Goal: Information Seeking & Learning: Learn about a topic

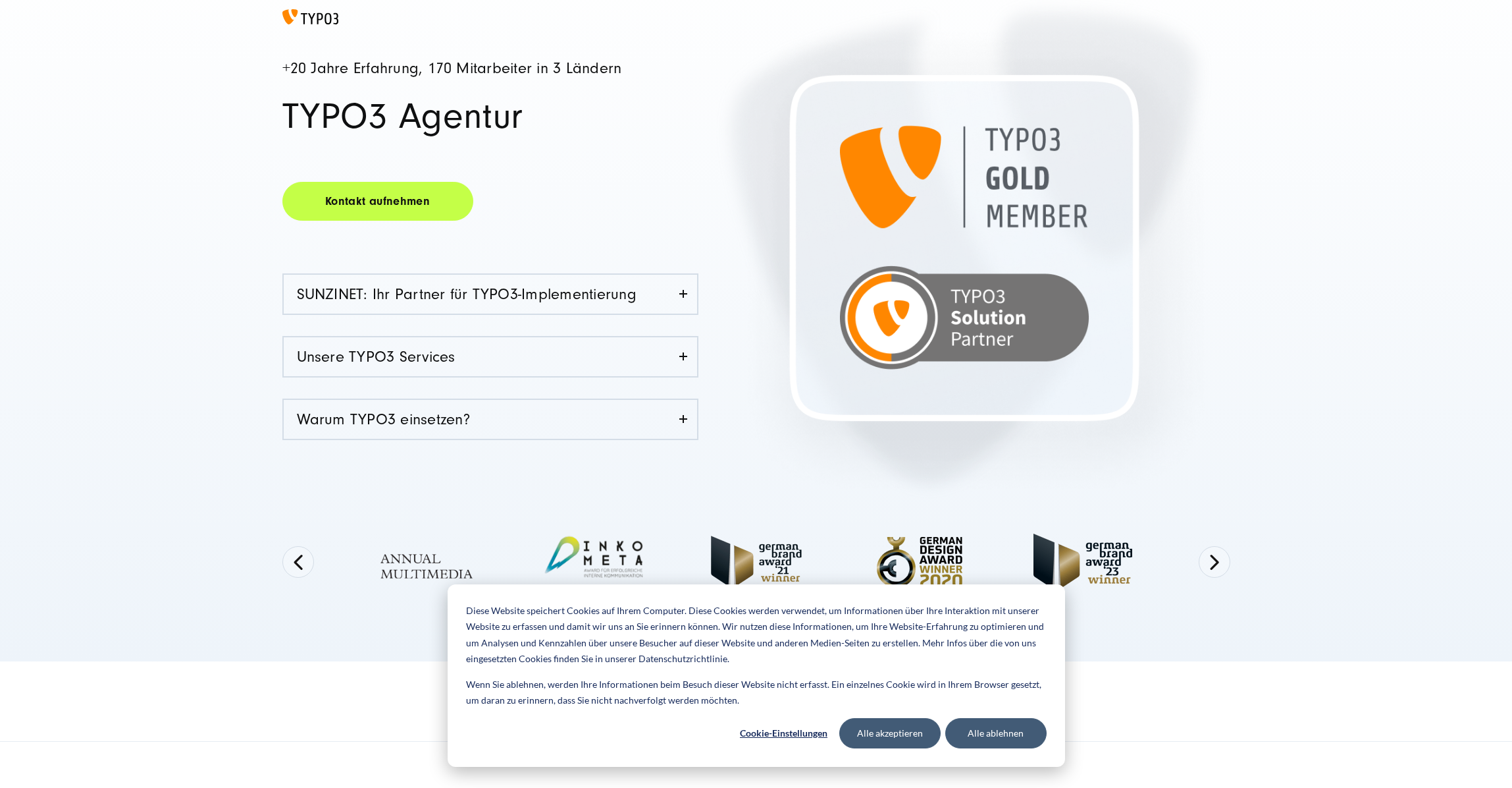
scroll to position [188, 0]
click at [1004, 737] on button "Alle ablehnen" at bounding box center [996, 733] width 102 height 30
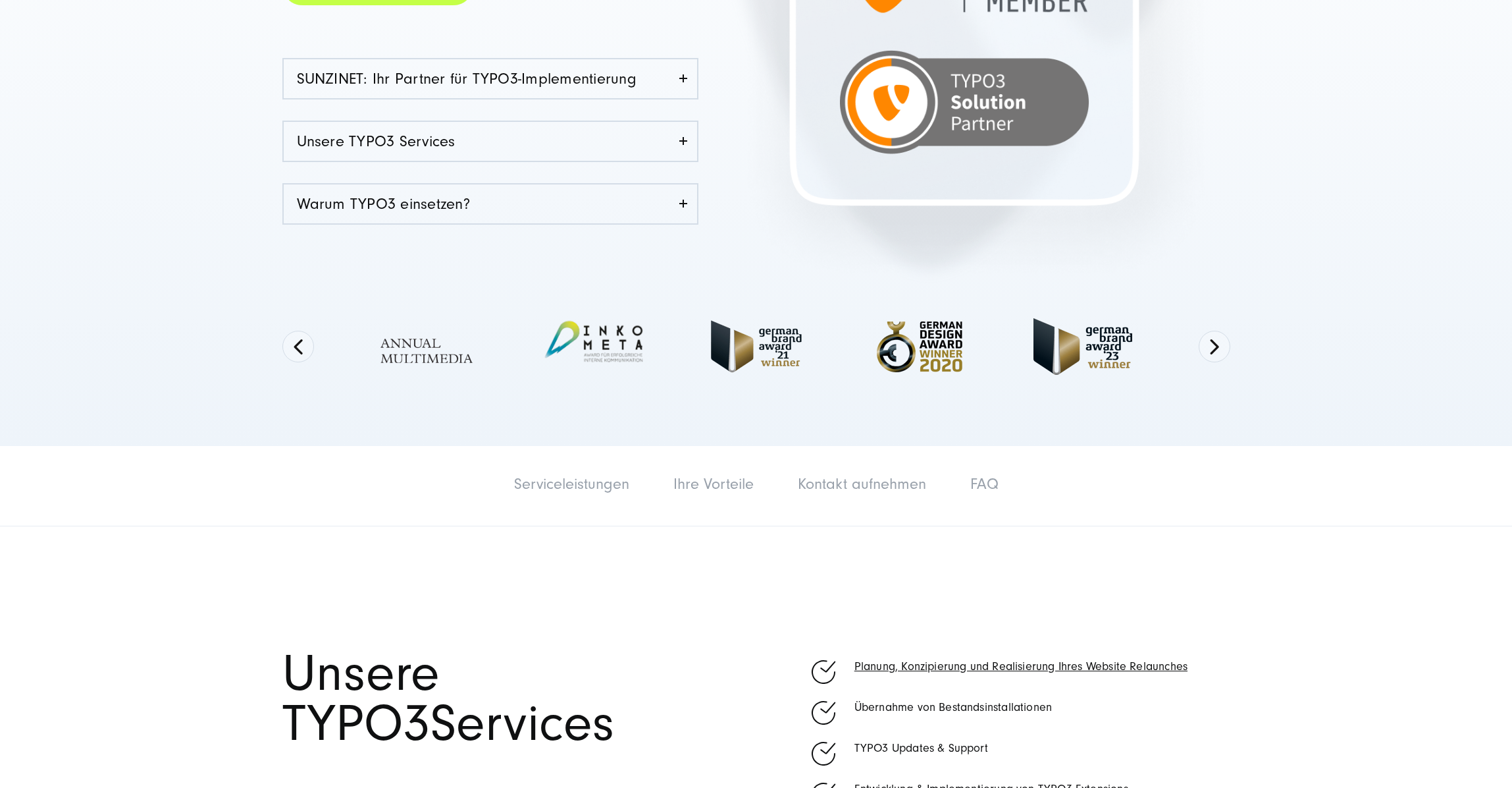
scroll to position [808, 0]
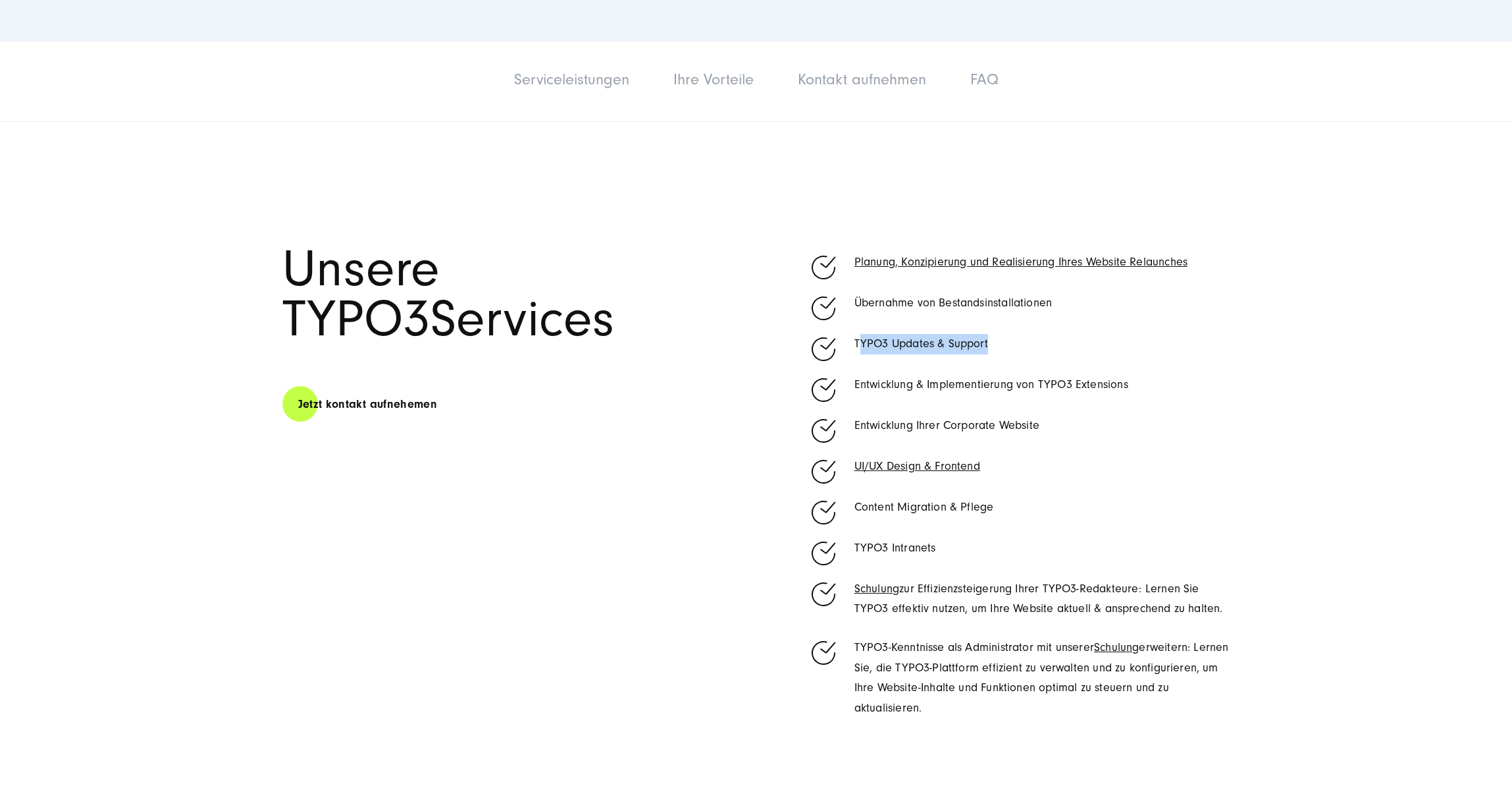
drag, startPoint x: 858, startPoint y: 345, endPoint x: 1038, endPoint y: 352, distance: 180.1
click at [1038, 352] on p "TYPO3 Updates & Support" at bounding box center [1042, 344] width 376 height 20
click at [1009, 342] on p "TYPO3 Updates & Support" at bounding box center [1042, 344] width 376 height 20
click at [853, 345] on li "TYPO3 Updates & Support" at bounding box center [1020, 345] width 422 height 22
drag, startPoint x: 856, startPoint y: 340, endPoint x: 1016, endPoint y: 339, distance: 160.0
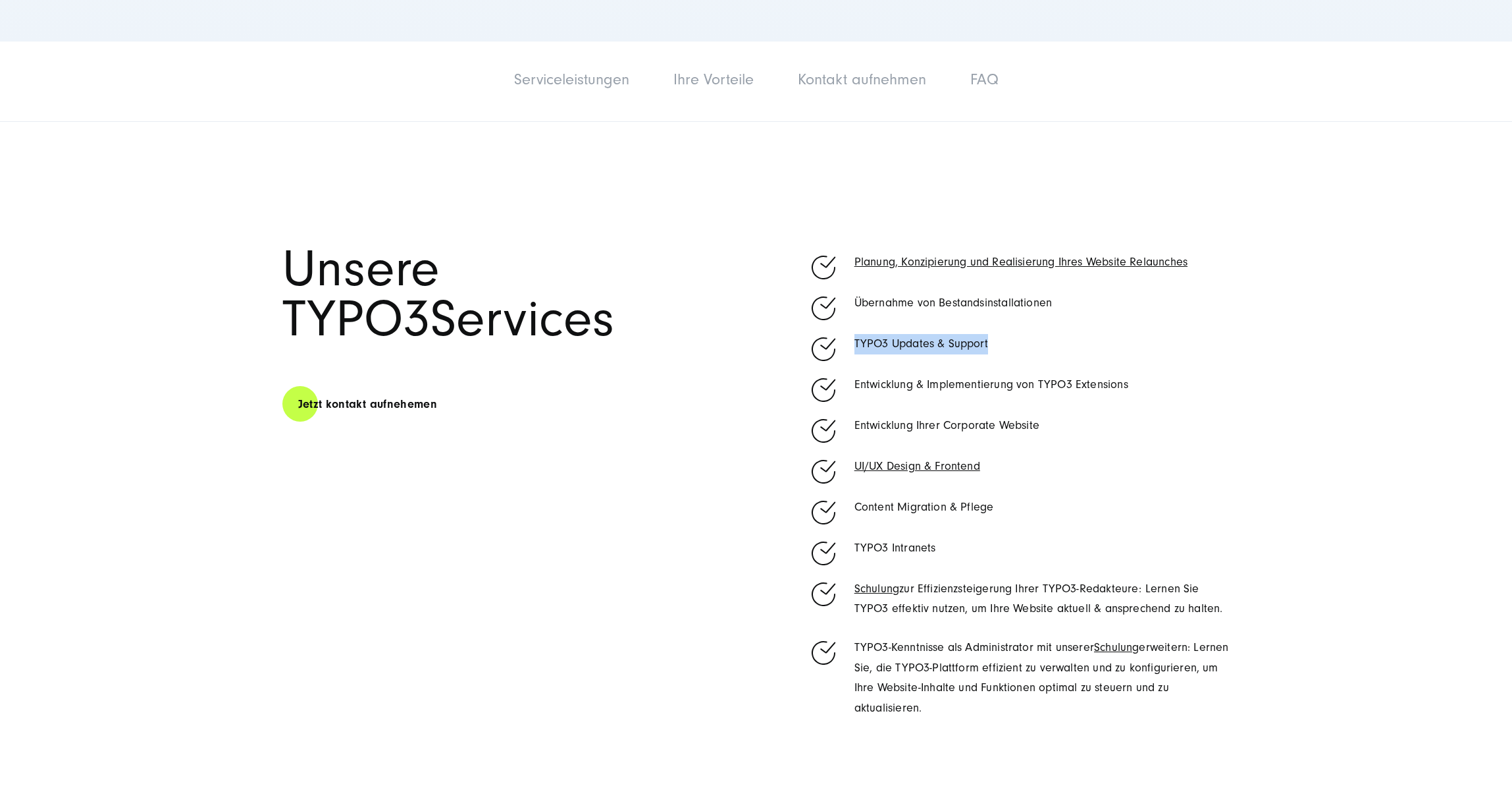
click at [1016, 339] on p "TYPO3 Updates & Support" at bounding box center [1042, 344] width 376 height 20
copy p "TYPO3 Updates & Support"
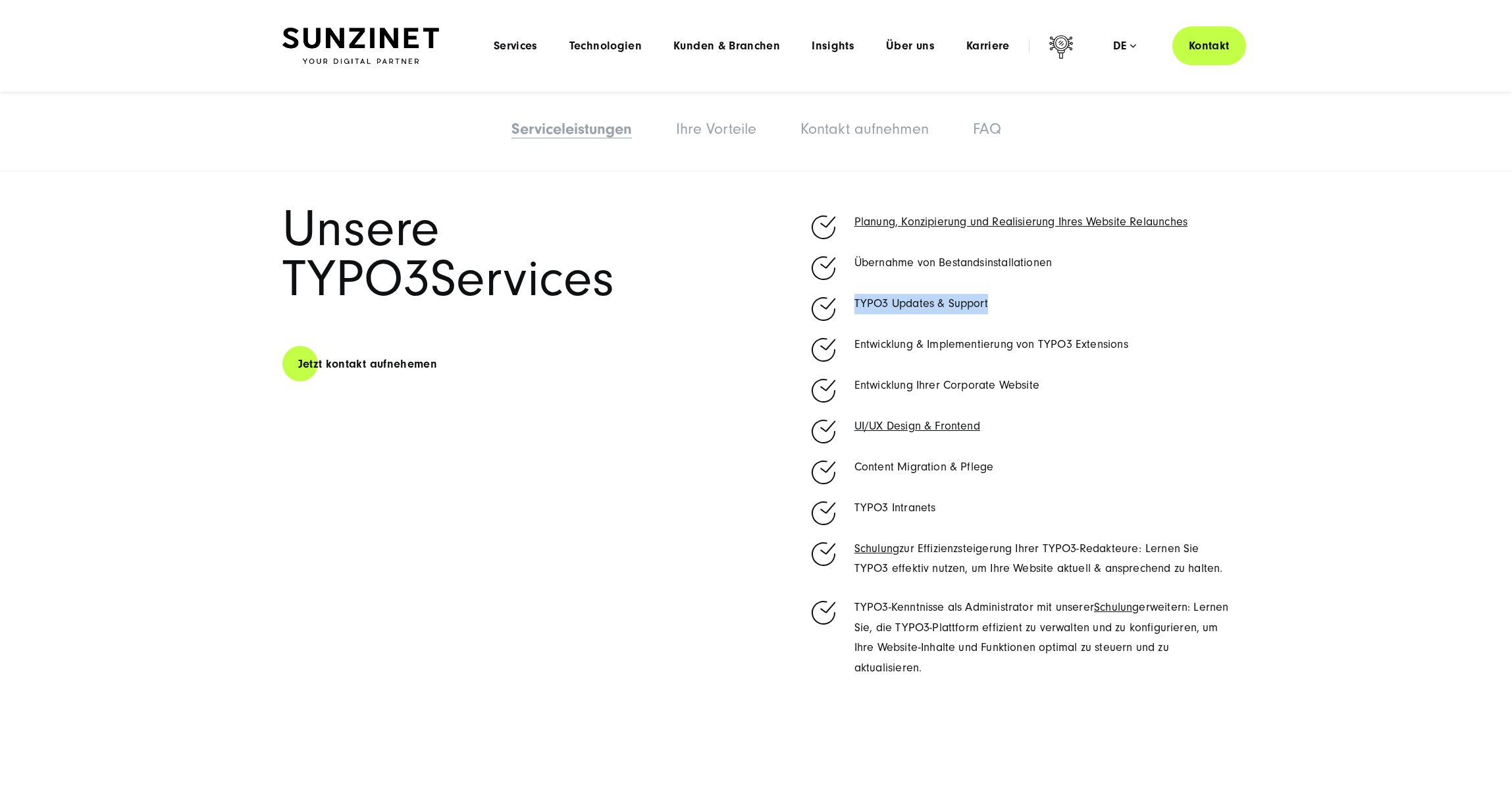
scroll to position [793, 0]
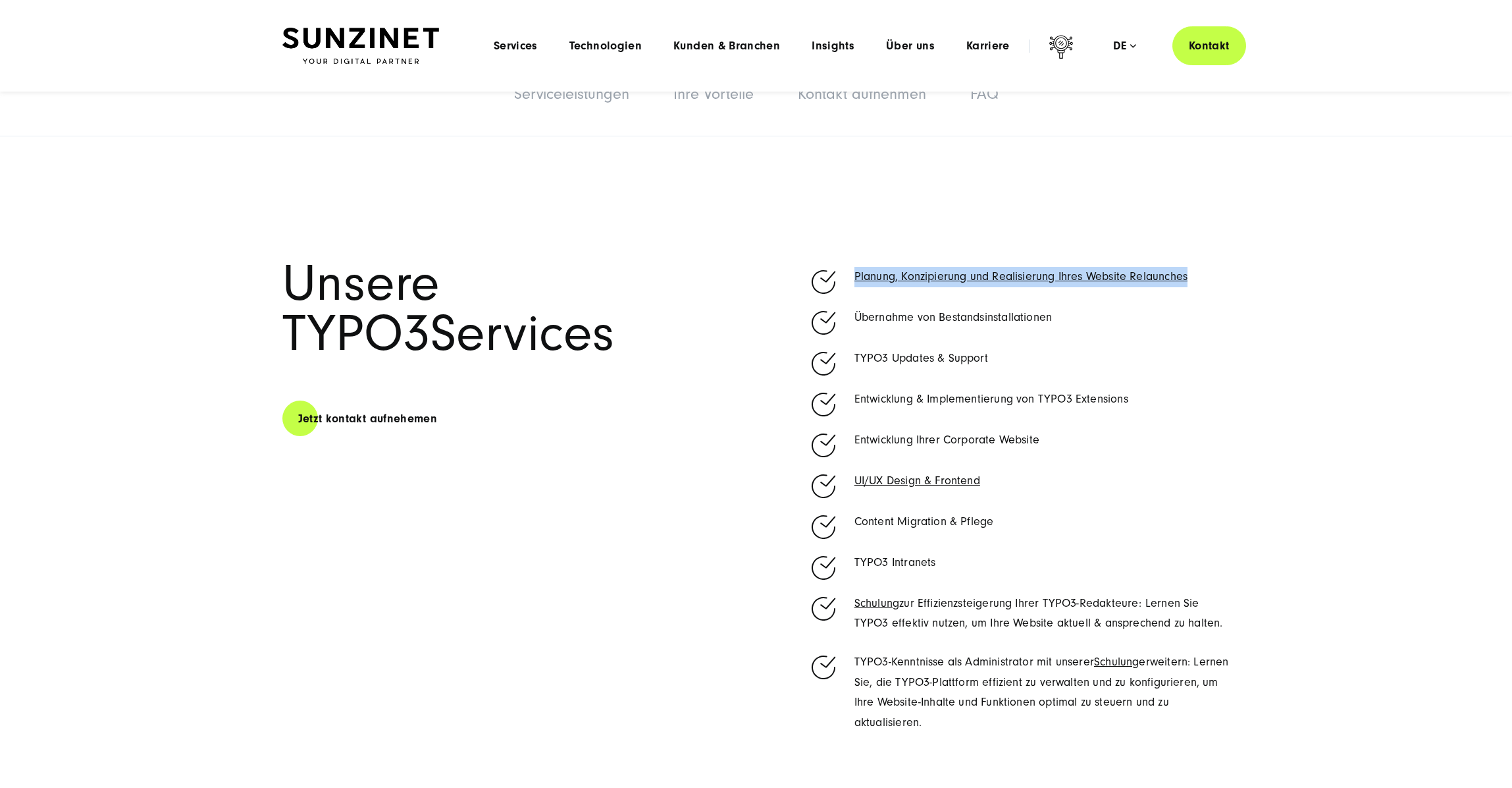
drag, startPoint x: 1201, startPoint y: 277, endPoint x: 850, endPoint y: 274, distance: 351.0
click at [850, 274] on li "Planung, Konzipierung und Realisierung Ihres Website Relaunches" at bounding box center [1020, 278] width 422 height 22
copy span "Planung, Konzipierung und Realisierung Ihres Website Relaunches"
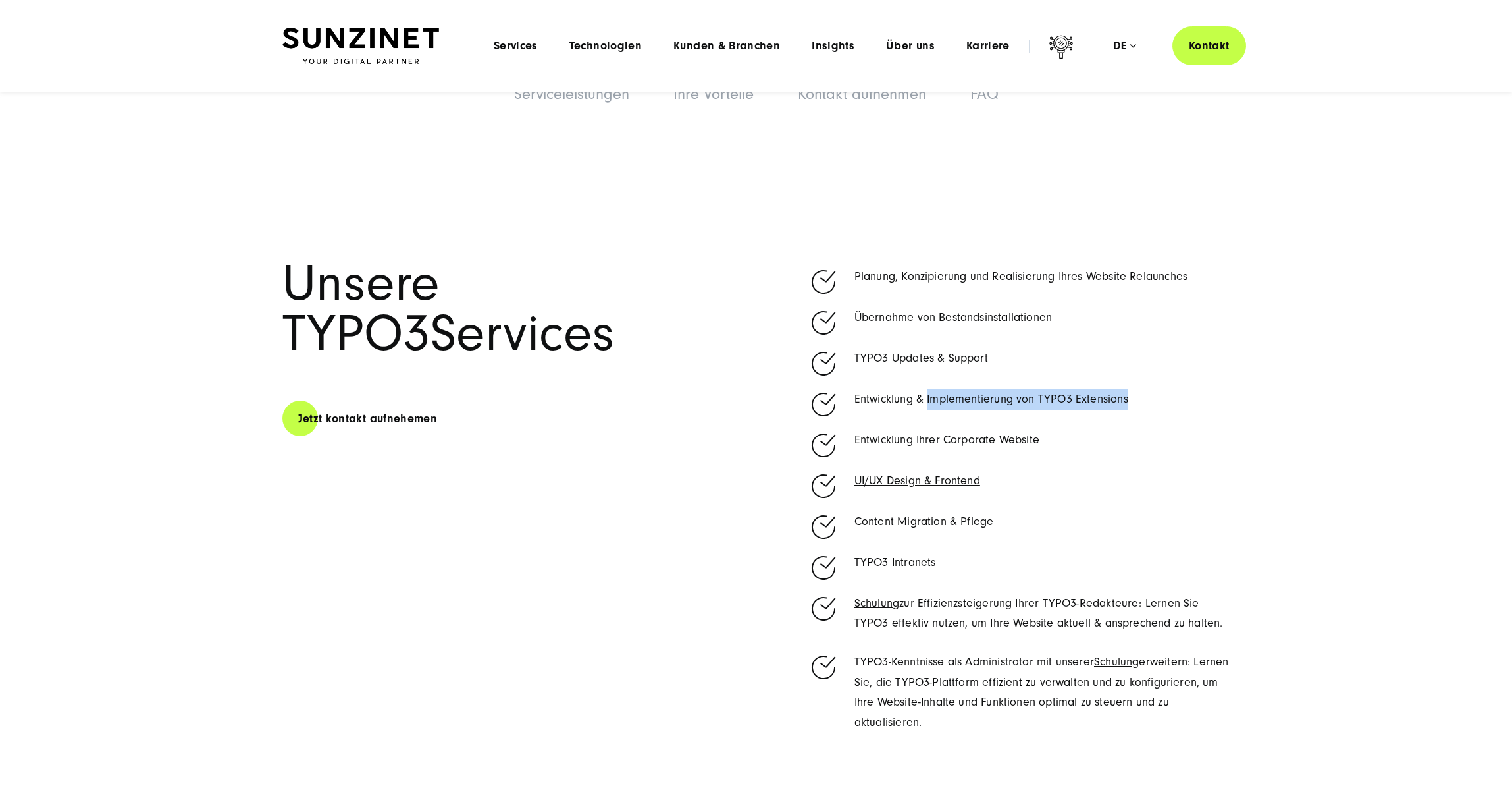
drag, startPoint x: 927, startPoint y: 400, endPoint x: 1160, endPoint y: 396, distance: 233.0
click at [1160, 396] on p "Entwicklung & Implementierung von TYPO3 Extensions" at bounding box center [1042, 399] width 376 height 20
copy p "Implementierung von TYPO3 Extensions"
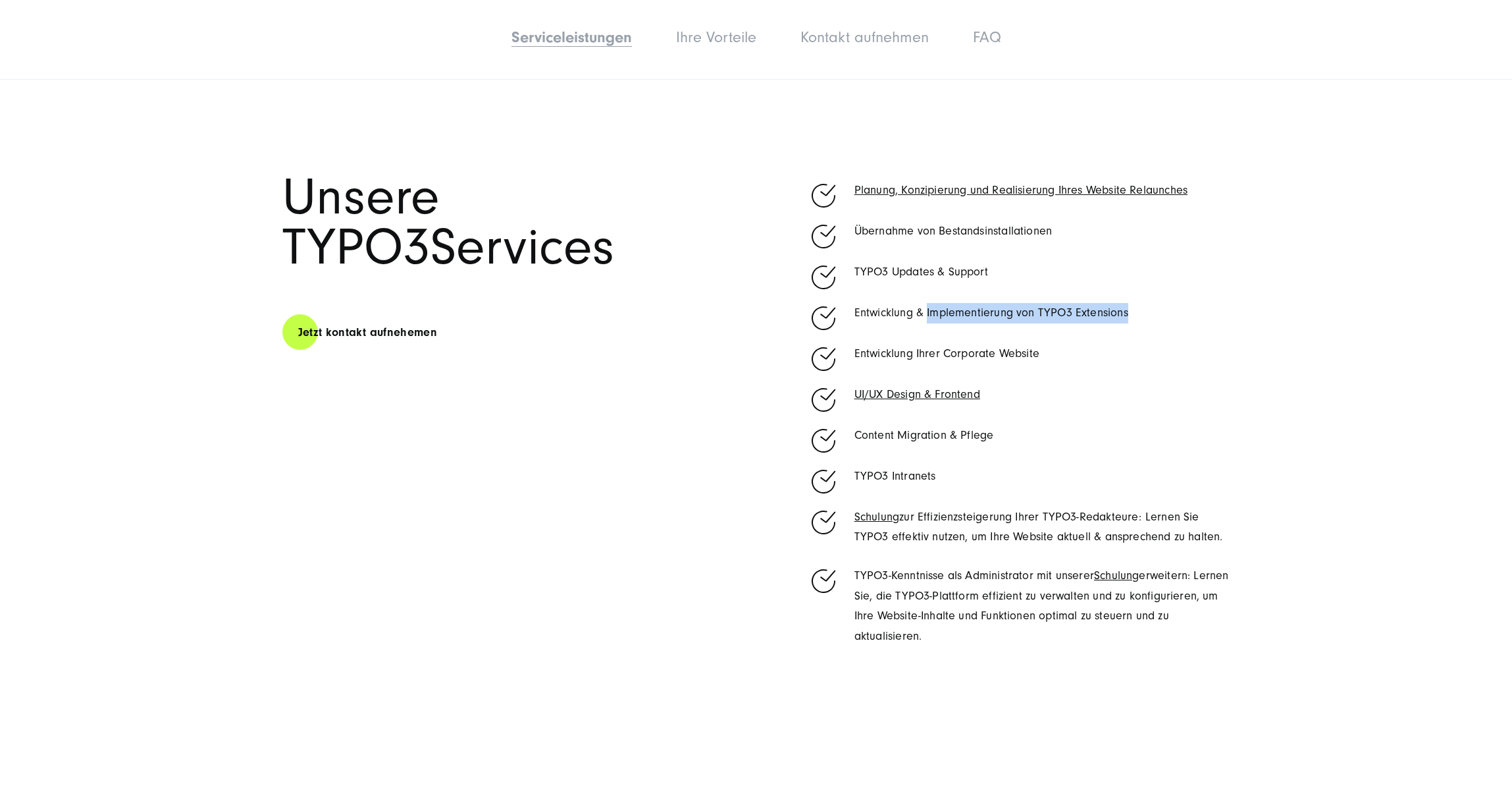
scroll to position [881, 0]
drag, startPoint x: 849, startPoint y: 514, endPoint x: 1141, endPoint y: 514, distance: 292.0
click at [1141, 514] on li "Schulung zur Effizienzsteigerung Ihrer TYPO3-Redakteure: Lernen Sie TYPO3 effek…" at bounding box center [1020, 526] width 422 height 40
copy span "Schulung zur Effizienzsteigerung Ihrer TYPO3-Redakteure"
drag, startPoint x: 994, startPoint y: 434, endPoint x: 847, endPoint y: 436, distance: 147.0
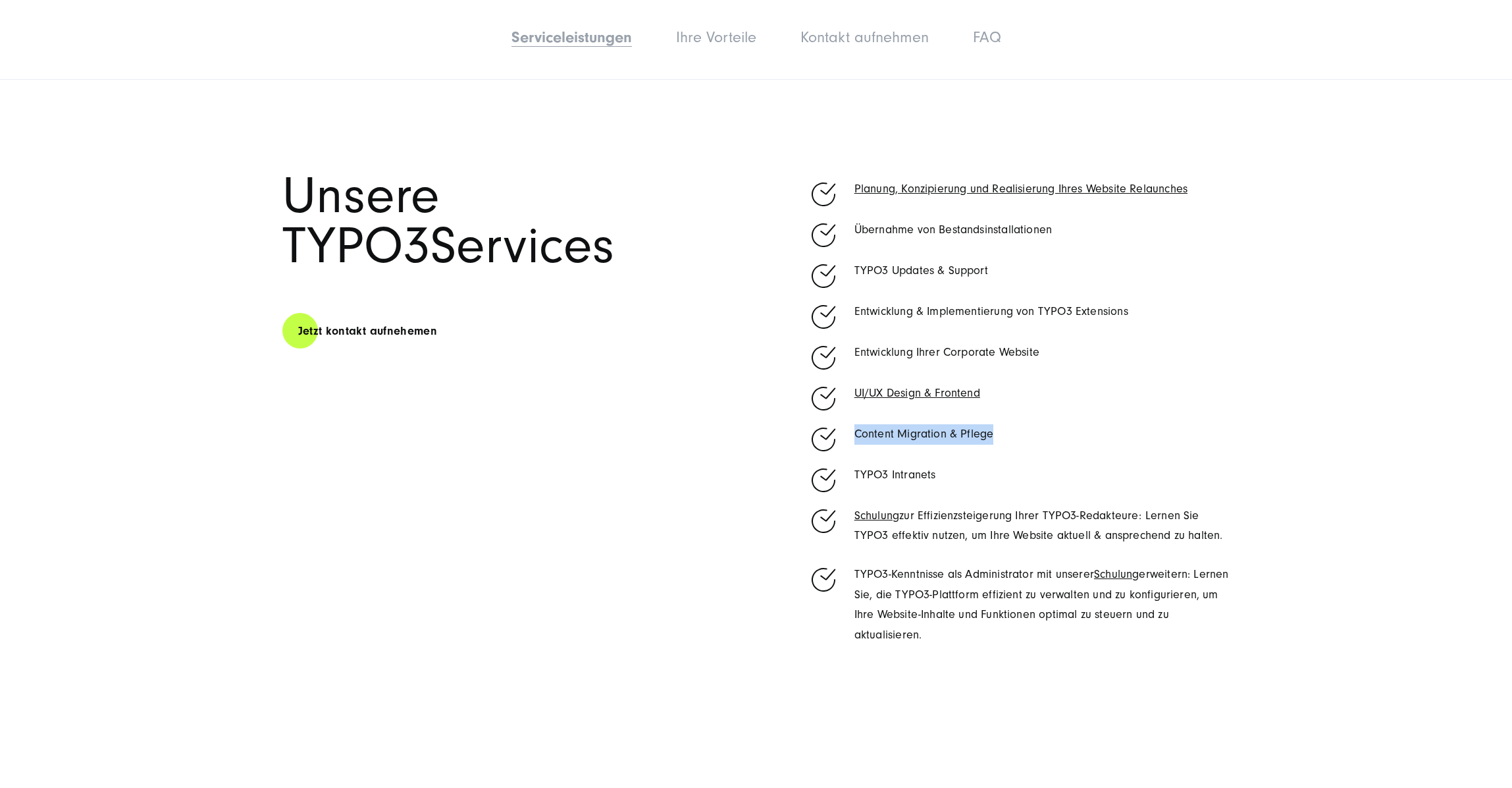
click at [847, 436] on li "Content Migration & Pflege" at bounding box center [1020, 436] width 422 height 22
copy p "Content Migration & Pflege"
click at [1383, 381] on section "Unsere TYPO3 Services Jetzt kontakt aufnehemen Planung, Konzipierung und Realis…" at bounding box center [756, 399] width 1512 height 702
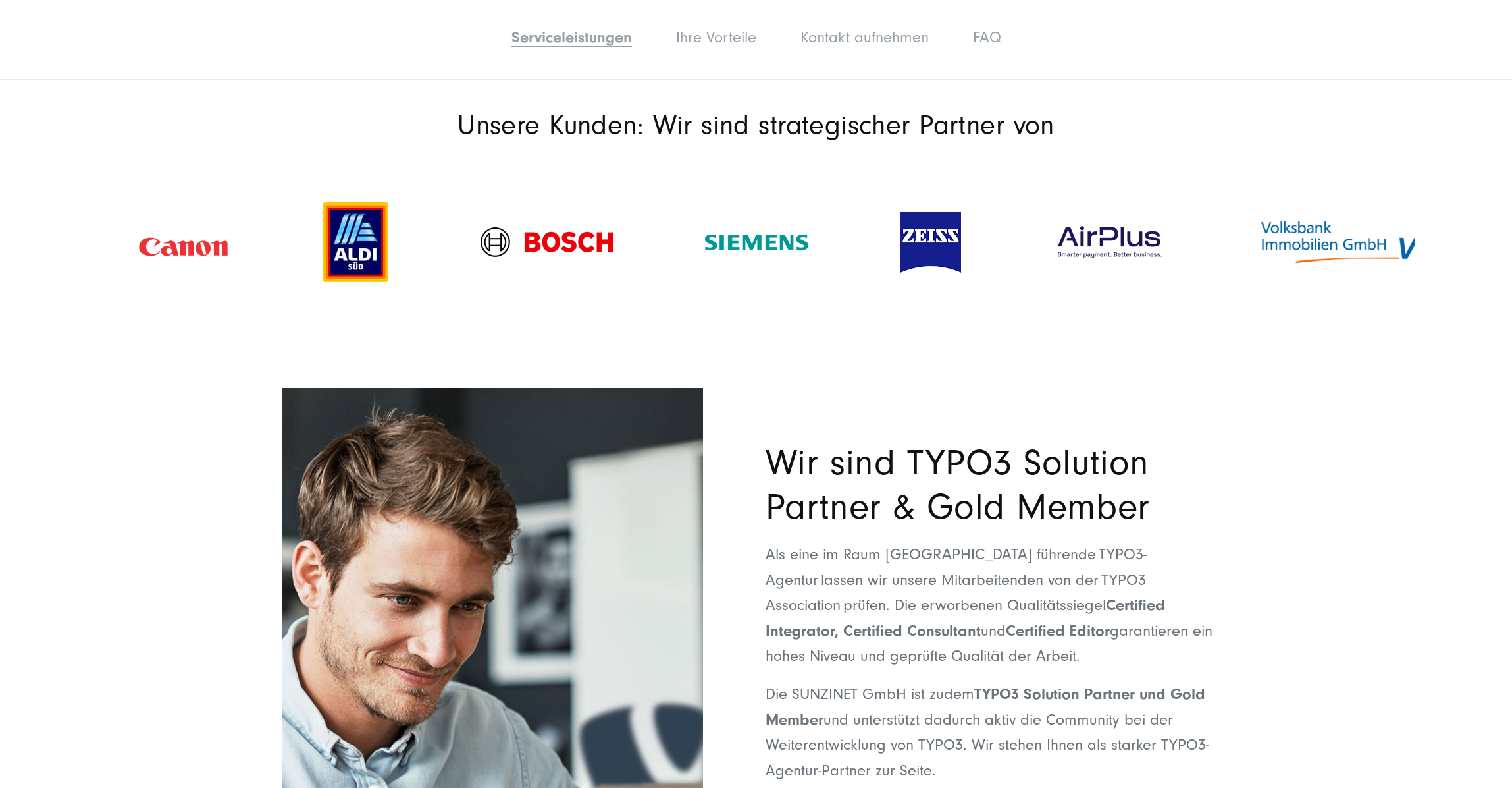
scroll to position [1837, 0]
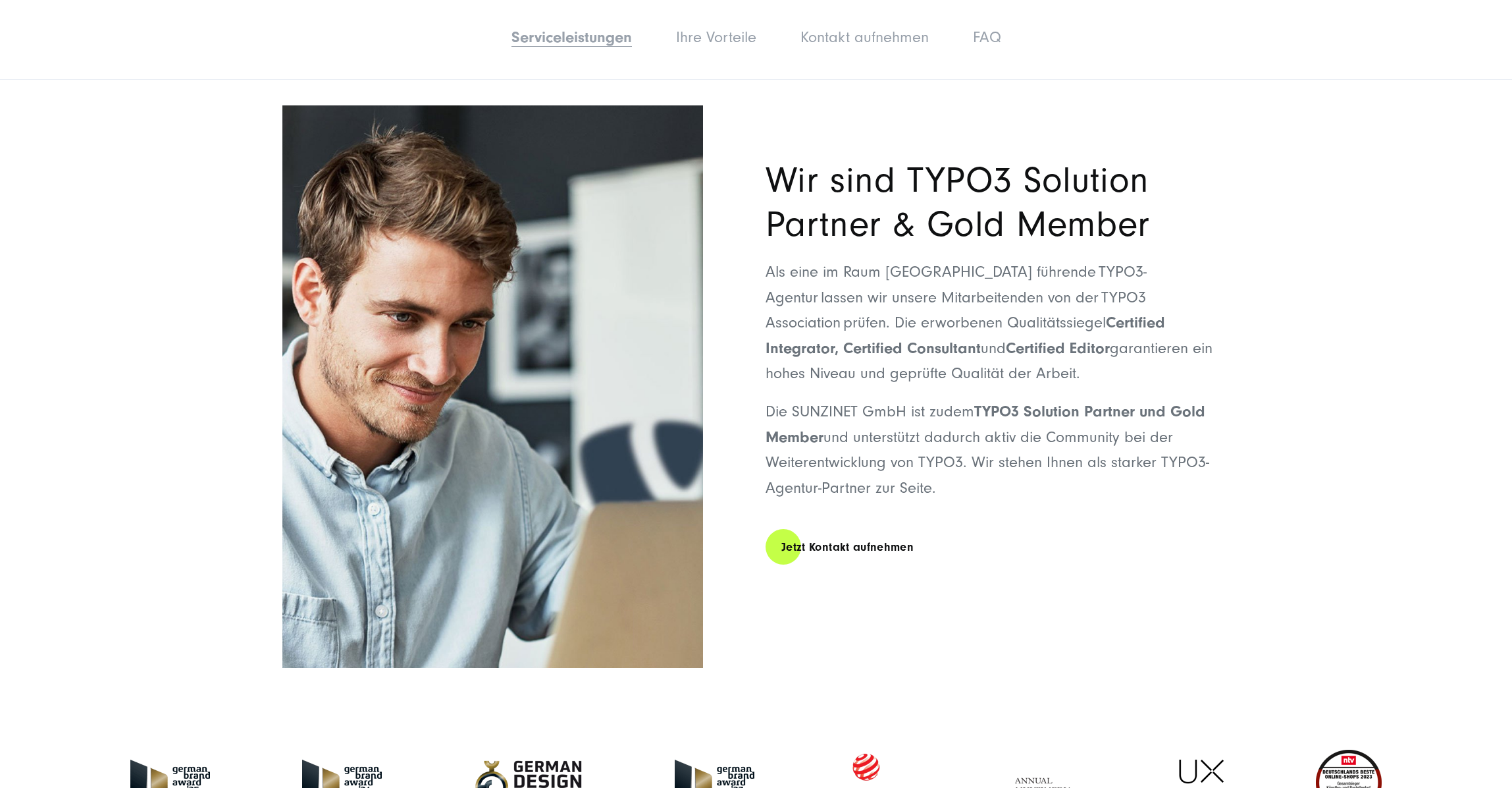
click at [1177, 315] on p "Als eine im Raum [GEOGRAPHIC_DATA] führende TYPO3-Agentur lassen wir unsere Mit…" at bounding box center [998, 323] width 465 height 126
drag, startPoint x: 917, startPoint y: 349, endPoint x: 1256, endPoint y: 338, distance: 339.2
click at [1256, 338] on section "Wir sind TYPO3 Solution Partner & Gold Member Als eine im Raum [GEOGRAPHIC_DATA…" at bounding box center [756, 387] width 1512 height 615
click at [1281, 335] on section "Wir sind TYPO3 Solution Partner & Gold Member Als eine im Raum [GEOGRAPHIC_DATA…" at bounding box center [756, 387] width 1512 height 615
click at [809, 429] on span "TYPO3 Solution Partner und Gold Member" at bounding box center [985, 424] width 440 height 43
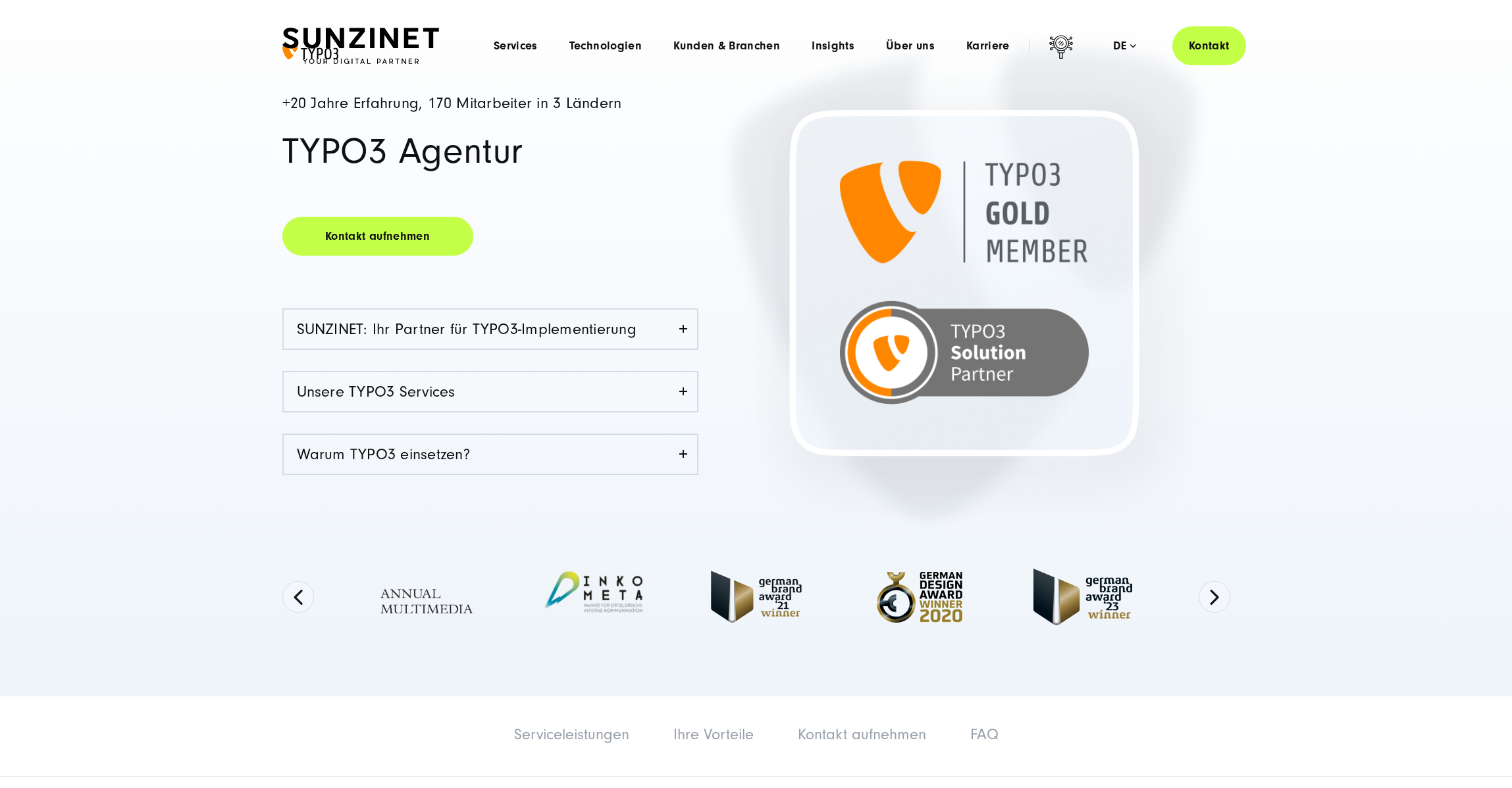
scroll to position [0, 0]
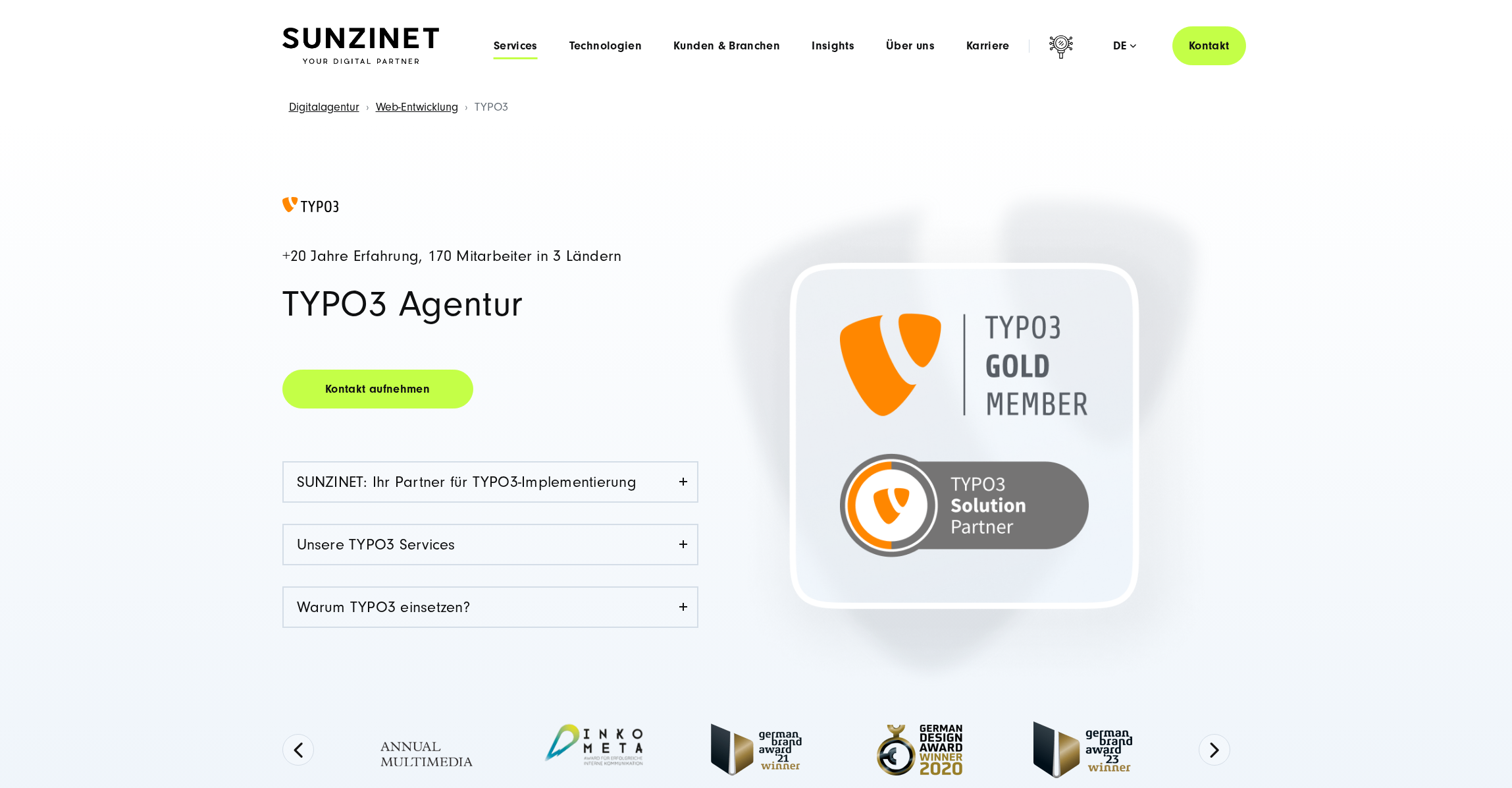
click at [504, 48] on span "Services" at bounding box center [515, 46] width 44 height 13
click at [624, 48] on span "Technologien" at bounding box center [605, 46] width 72 height 13
click at [831, 46] on span "Insights" at bounding box center [832, 46] width 43 height 13
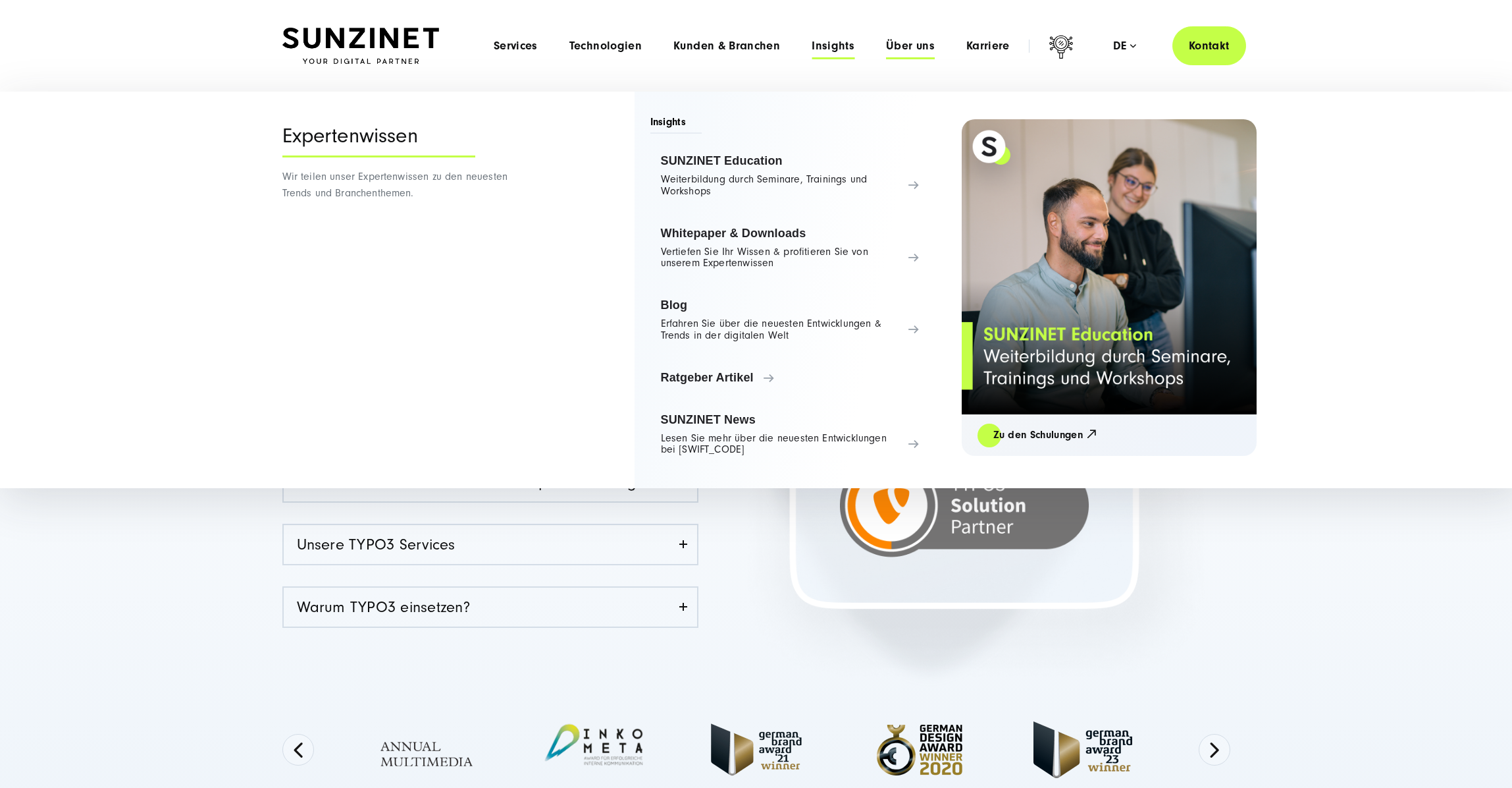
click at [905, 44] on span "Über uns" at bounding box center [910, 46] width 48 height 13
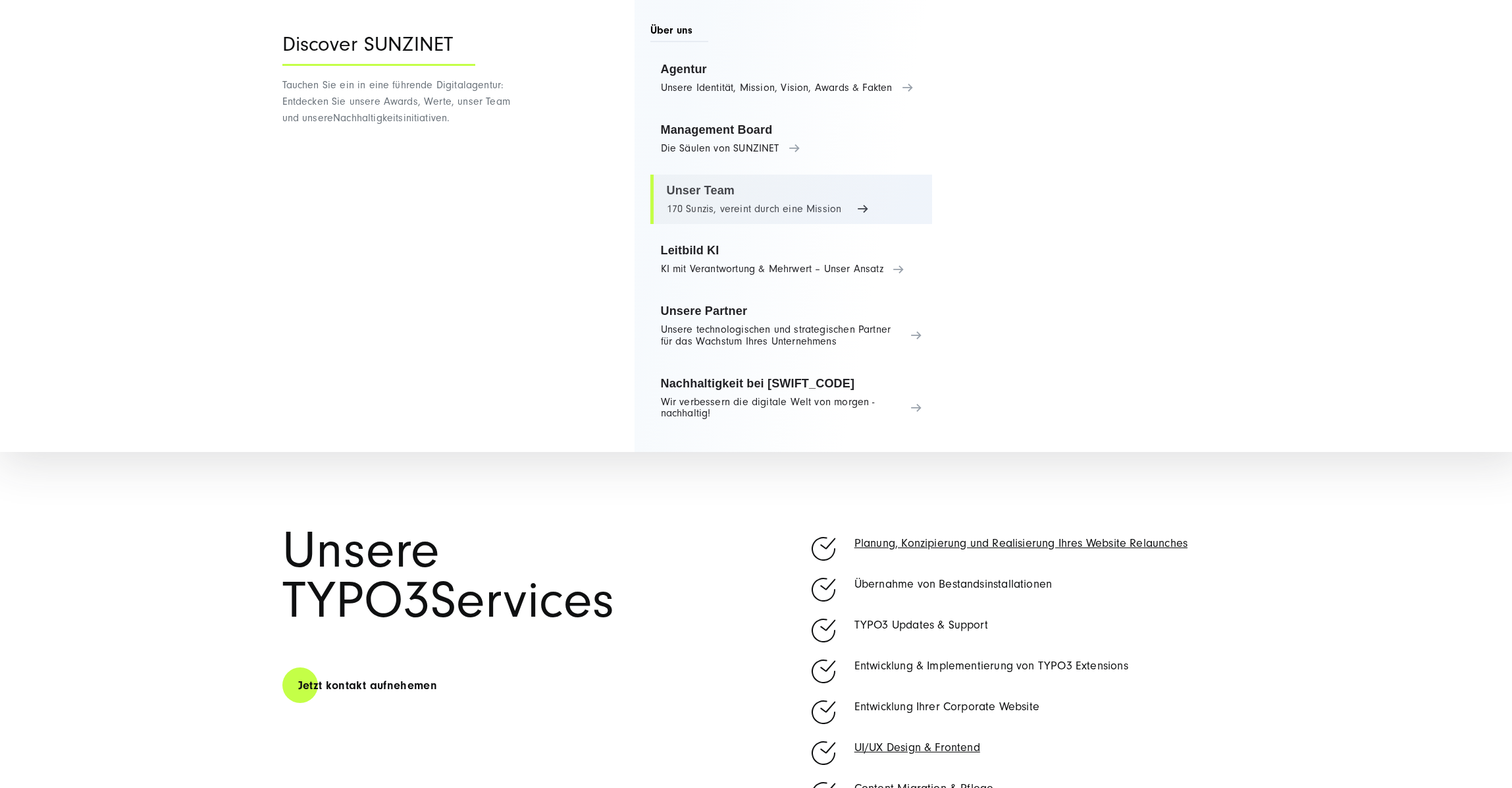
scroll to position [526, 0]
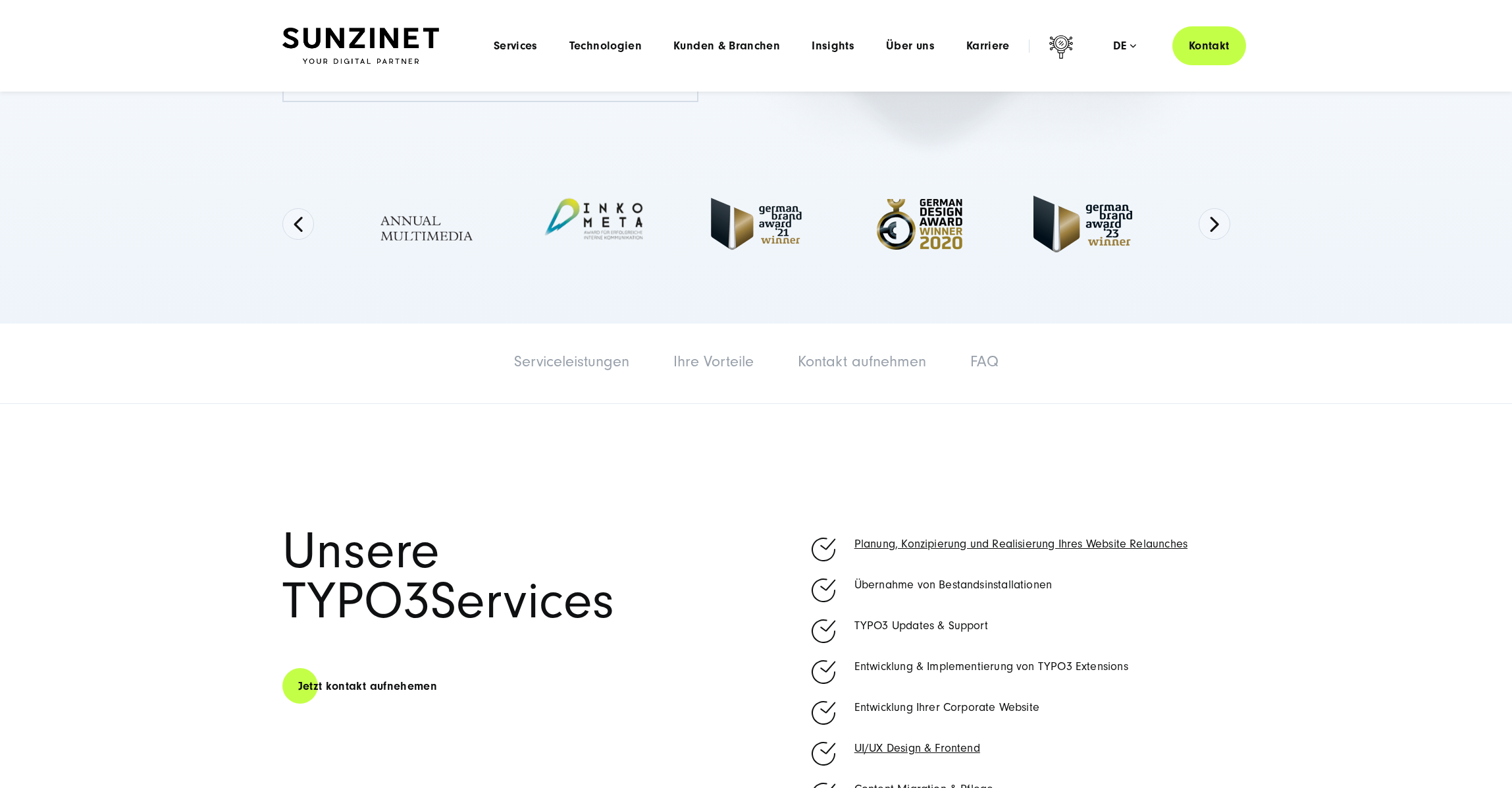
click at [114, 583] on section "Unsere TYPO3 Services Jetzt kontakt aufnehemen Planung, Konzipierung und Realis…" at bounding box center [756, 754] width 1512 height 702
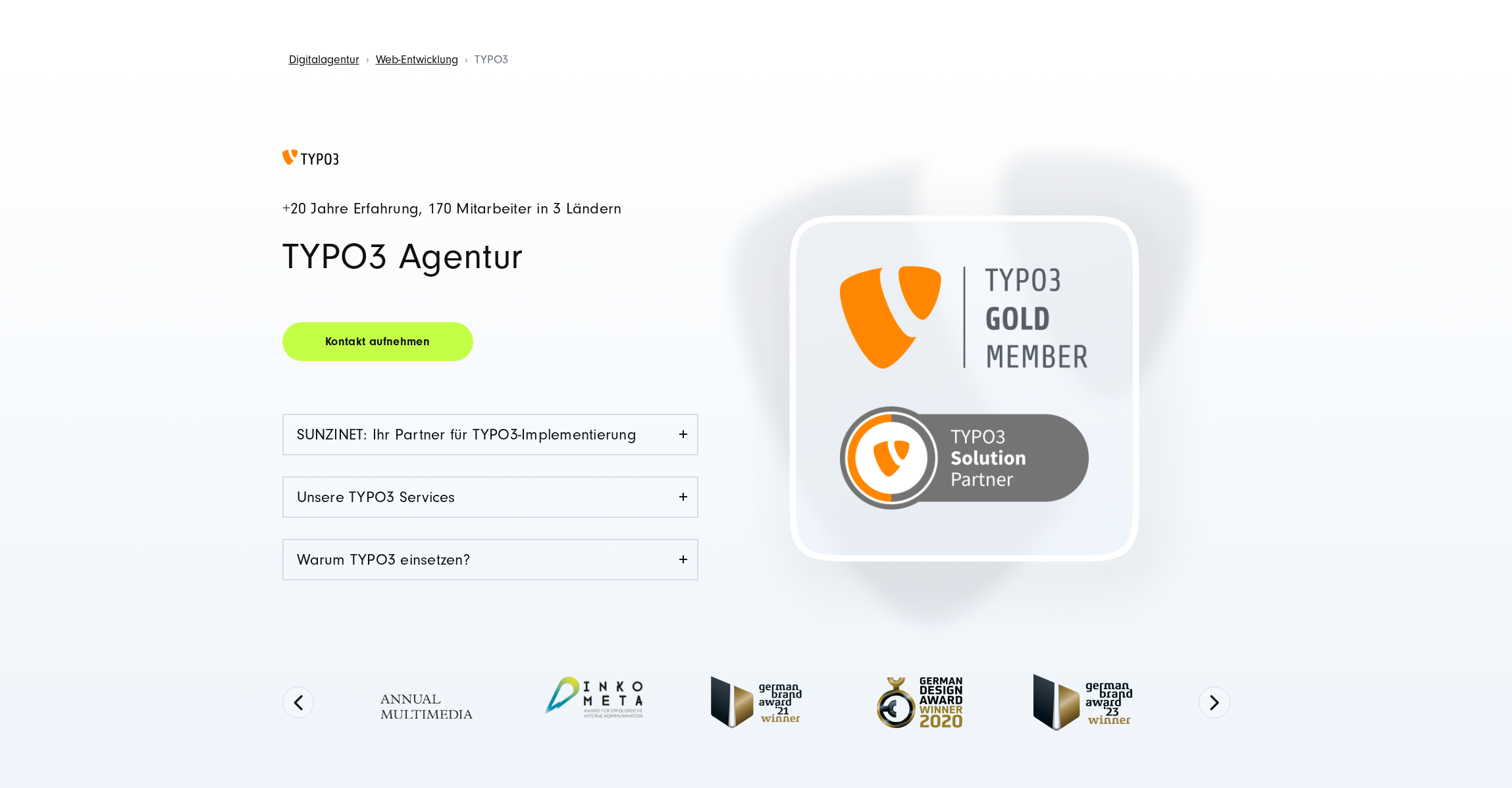
scroll to position [0, 0]
